Goal: Task Accomplishment & Management: Manage account settings

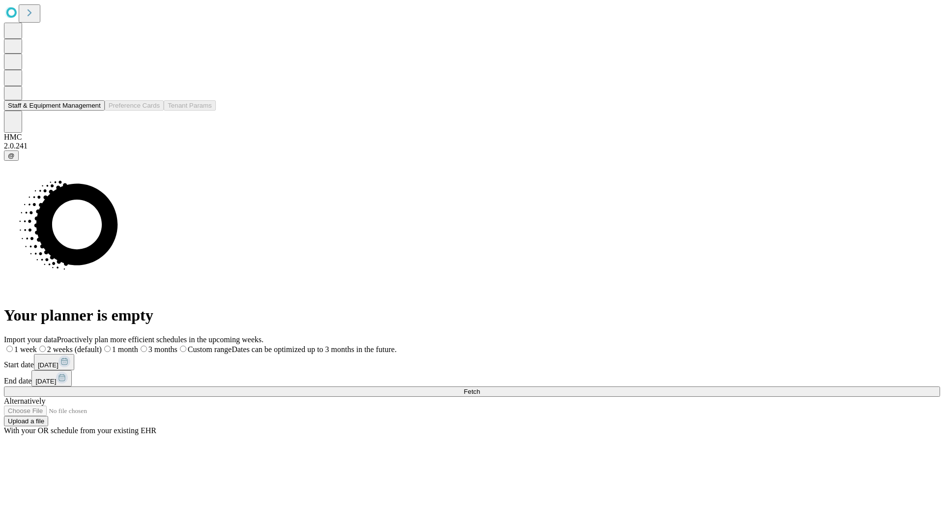
click at [92, 111] on button "Staff & Equipment Management" at bounding box center [54, 105] width 101 height 10
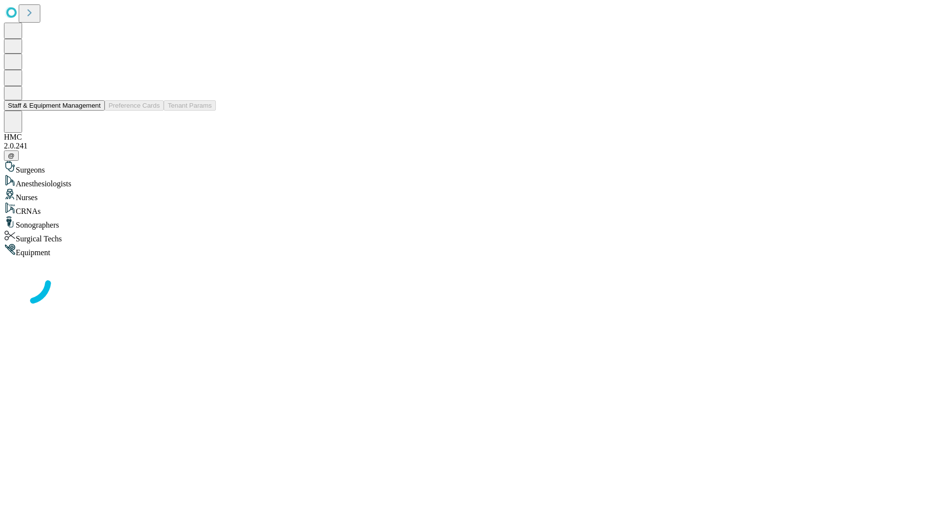
click at [92, 111] on button "Staff & Equipment Management" at bounding box center [54, 105] width 101 height 10
